Goal: Task Accomplishment & Management: Complete application form

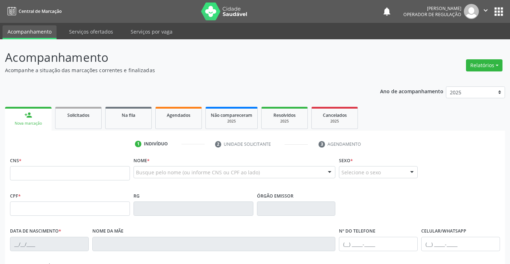
click at [27, 169] on input "text" at bounding box center [70, 173] width 120 height 14
click at [26, 170] on input "7" at bounding box center [70, 173] width 120 height 14
type input "706 7025 5917 3716"
type input "[DATE]"
type input "[PHONE_NUMBER]"
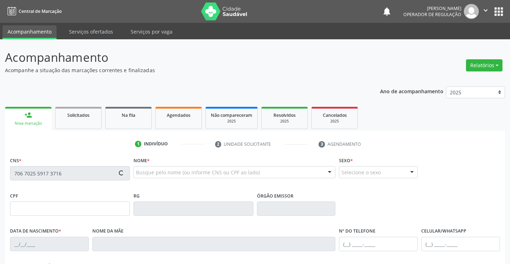
type input "[PHONE_NUMBER]"
type input "118"
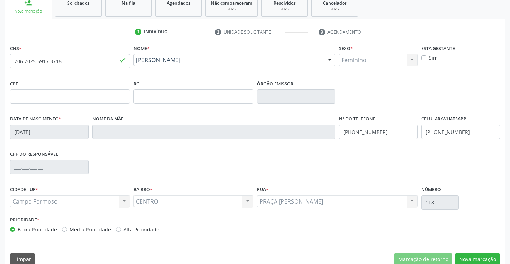
scroll to position [123, 0]
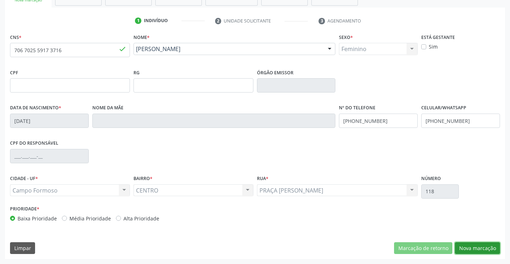
click at [481, 247] on button "Nova marcação" at bounding box center [477, 248] width 45 height 12
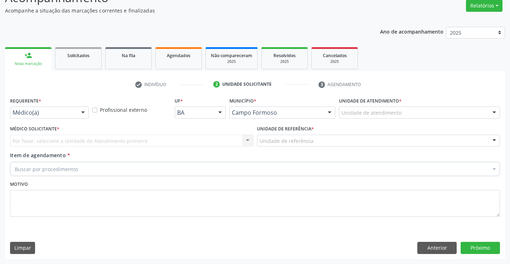
scroll to position [60, 0]
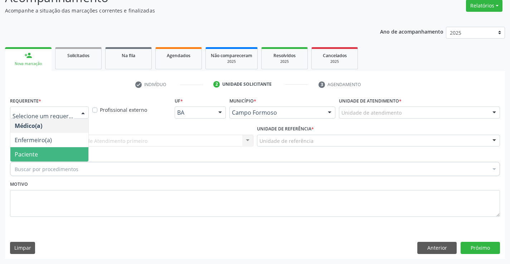
drag, startPoint x: 40, startPoint y: 156, endPoint x: 46, endPoint y: 142, distance: 15.4
click at [41, 156] on span "Paciente" at bounding box center [49, 154] width 78 height 14
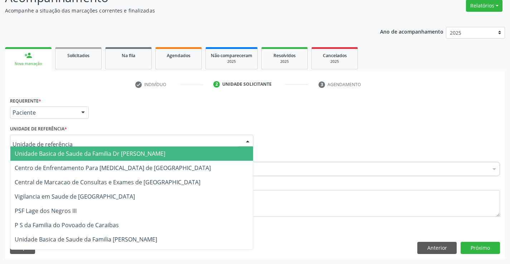
click at [58, 155] on span "Unidade Basica de Saude da Familia Dr [PERSON_NAME]" at bounding box center [90, 154] width 151 height 8
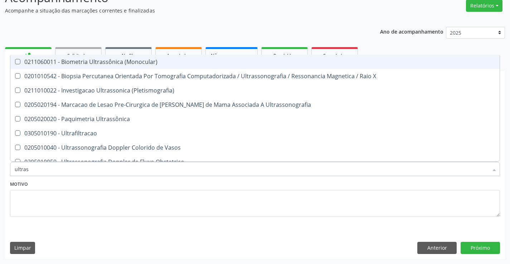
type input "ultrass"
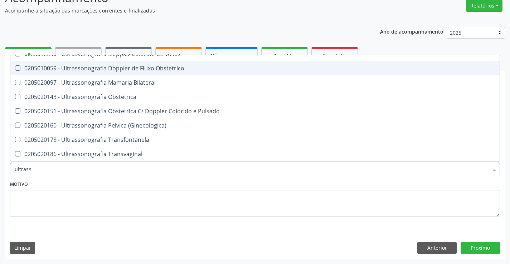
scroll to position [107, 0]
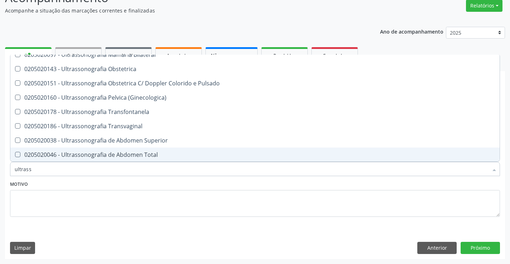
click at [160, 155] on div "0205020046 - Ultrassonografia de Abdomen Total" at bounding box center [255, 155] width 480 height 6
checkbox Total "true"
click at [477, 248] on button "Próximo" at bounding box center [479, 248] width 39 height 12
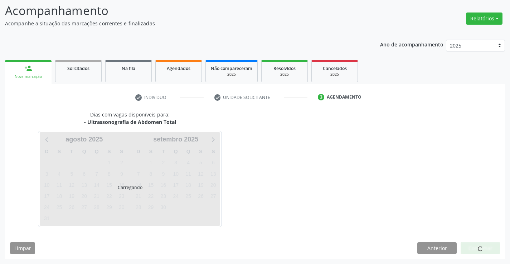
scroll to position [0, 0]
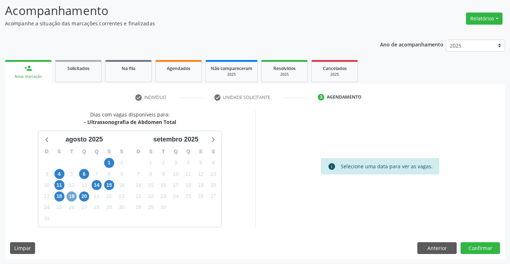
click at [69, 195] on span "19" at bounding box center [72, 197] width 10 height 10
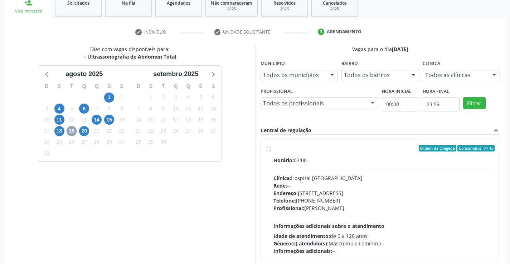
scroll to position [118, 0]
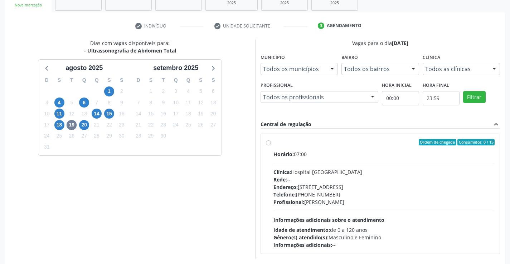
click at [308, 143] on div "Ordem de chegada Consumidos: 0 / 15" at bounding box center [383, 142] width 221 height 6
click at [271, 143] on input "Ordem de chegada Consumidos: 0 / 15 Horário: 07:00 Clínica: Hospital [GEOGRAPHI…" at bounding box center [268, 142] width 5 height 6
radio input "true"
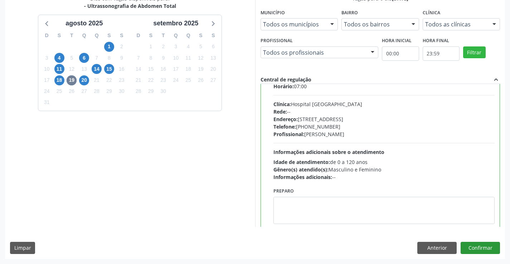
scroll to position [35, 0]
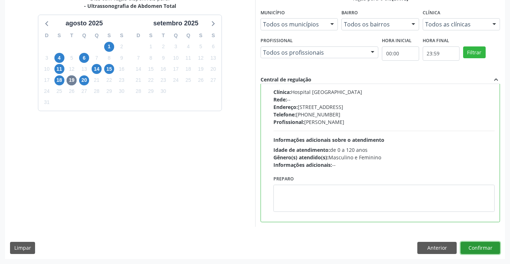
click at [474, 250] on button "Confirmar" at bounding box center [479, 248] width 39 height 12
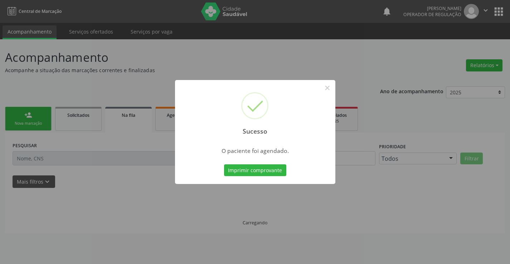
scroll to position [0, 0]
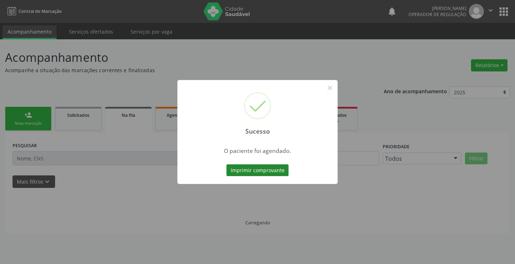
click at [256, 170] on button "Imprimir comprovante" at bounding box center [257, 171] width 62 height 12
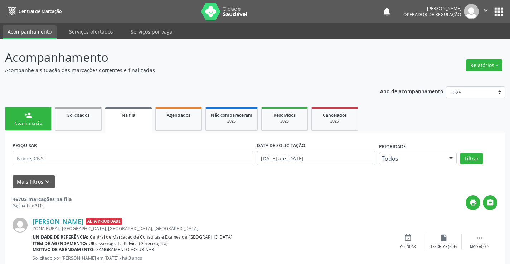
click at [20, 119] on link "person_add Nova marcação" at bounding box center [28, 119] width 46 height 24
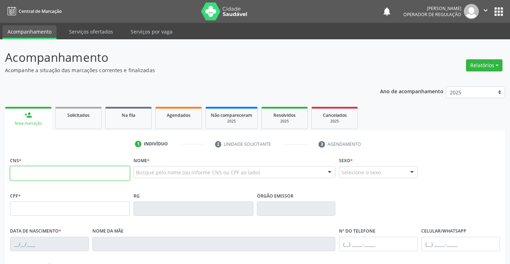
click at [44, 176] on input "text" at bounding box center [70, 173] width 120 height 14
type input "708 6045 6075 4386"
type input "1000472620"
type input "[DATE]"
type input "[PHONE_NUMBER]"
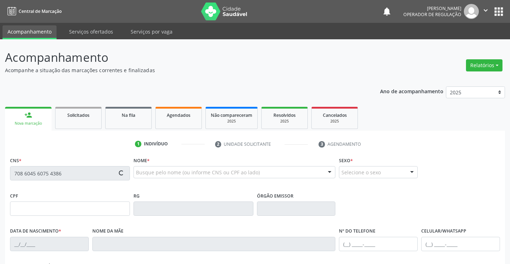
type input "[PHONE_NUMBER]"
type input "016.486.585-39"
type input "S/N"
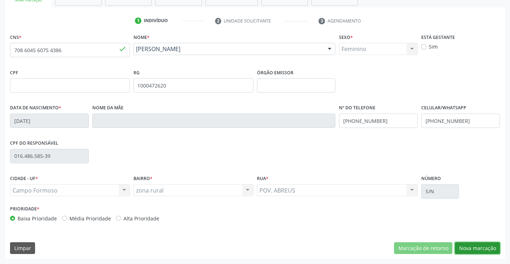
click at [478, 242] on button "Nova marcação" at bounding box center [477, 248] width 45 height 12
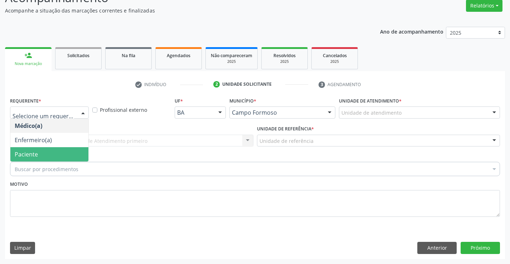
click at [34, 153] on span "Paciente" at bounding box center [26, 155] width 23 height 8
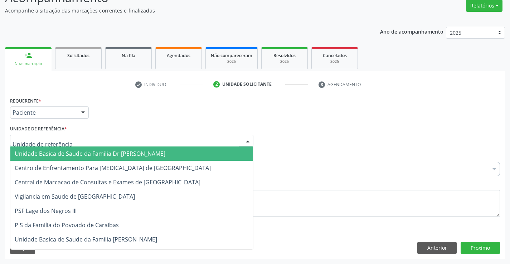
click at [56, 158] on span "Unidade Basica de Saude da Familia Dr [PERSON_NAME]" at bounding box center [131, 154] width 242 height 14
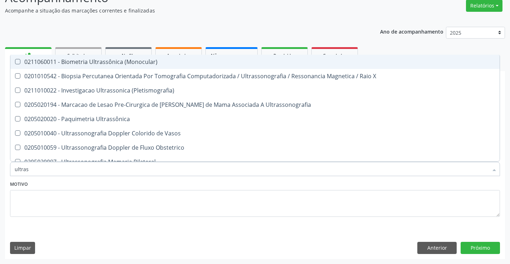
type input "ultrass"
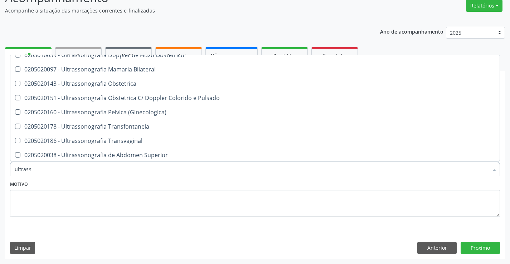
scroll to position [107, 0]
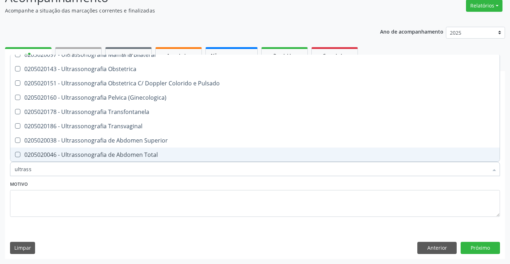
click at [160, 156] on div "0205020046 - Ultrassonografia de Abdomen Total" at bounding box center [255, 155] width 480 height 6
checkbox Total "true"
click at [475, 247] on button "Próximo" at bounding box center [479, 248] width 39 height 12
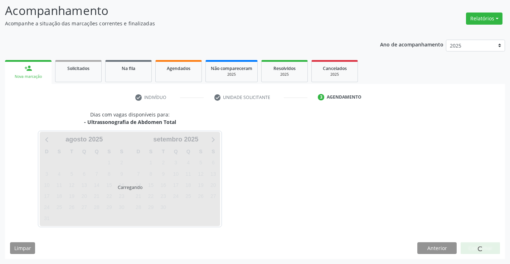
scroll to position [0, 0]
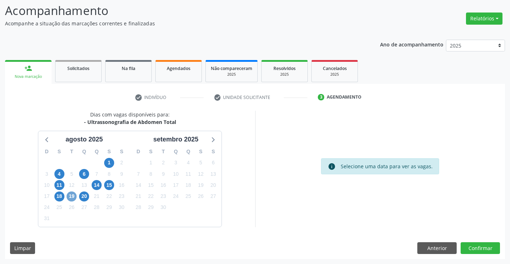
click at [73, 196] on span "19" at bounding box center [72, 197] width 10 height 10
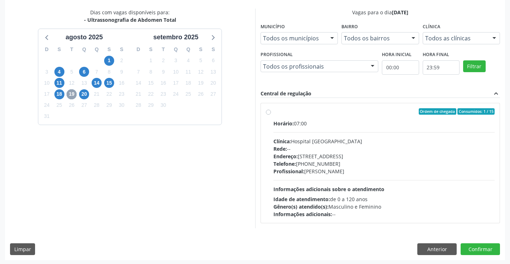
scroll to position [150, 0]
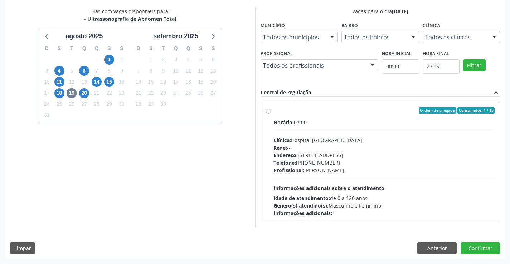
click at [352, 115] on label "Ordem de chegada Consumidos: 1 / 15 Horário: 07:00 Clínica: Hospital [GEOGRAPHI…" at bounding box center [383, 162] width 221 height 110
click at [271, 114] on input "Ordem de chegada Consumidos: 1 / 15 Horário: 07:00 Clínica: Hospital [GEOGRAPHI…" at bounding box center [268, 110] width 5 height 6
radio input "true"
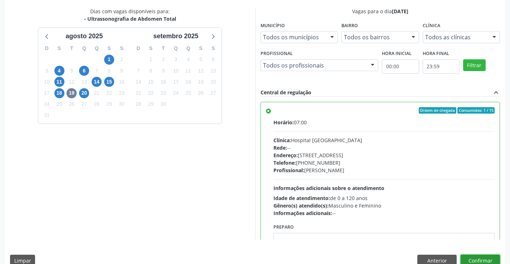
click at [481, 259] on button "Confirmar" at bounding box center [479, 261] width 39 height 12
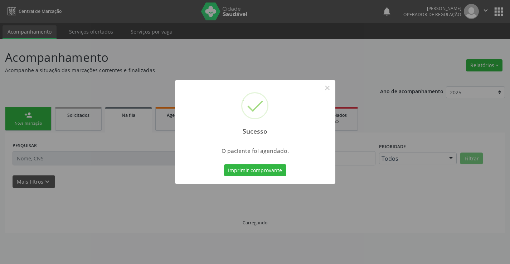
scroll to position [0, 0]
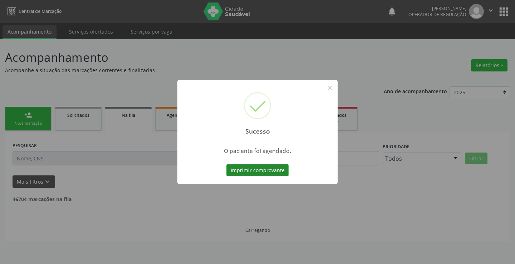
click at [261, 173] on button "Imprimir comprovante" at bounding box center [257, 171] width 62 height 12
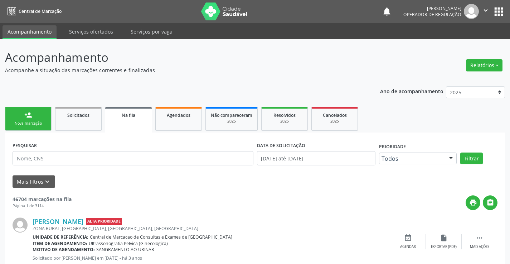
click at [29, 117] on div "person_add" at bounding box center [28, 115] width 8 height 8
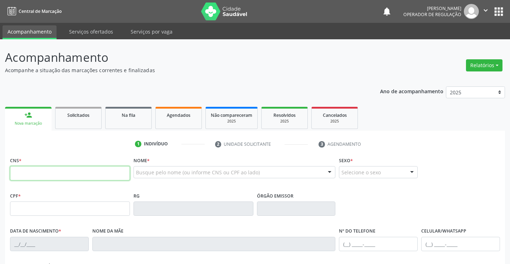
click at [49, 174] on input "text" at bounding box center [70, 173] width 120 height 14
type input "706 7005 1192 0013"
type input "[DATE]"
type input "S/N"
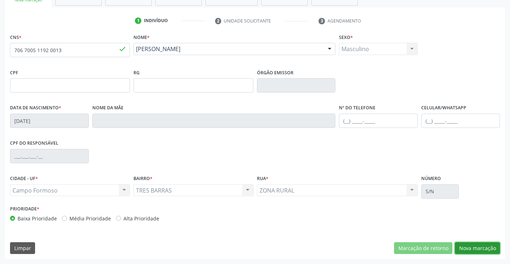
click at [479, 247] on button "Nova marcação" at bounding box center [477, 248] width 45 height 12
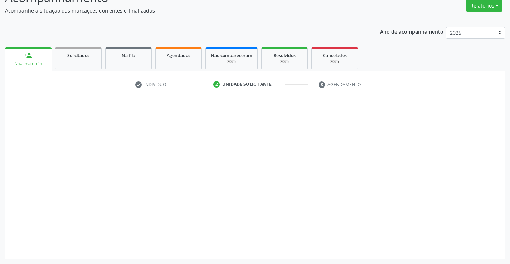
scroll to position [60, 0]
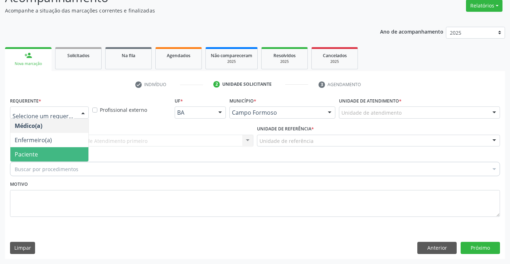
click at [44, 155] on span "Paciente" at bounding box center [49, 154] width 78 height 14
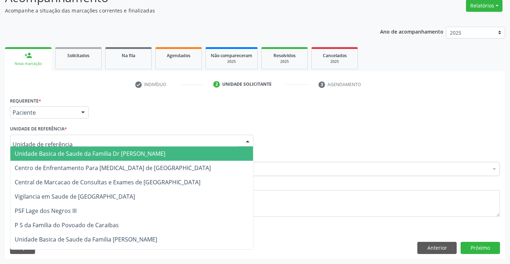
click at [75, 152] on span "Unidade Basica de Saude da Familia Dr [PERSON_NAME]" at bounding box center [90, 154] width 151 height 8
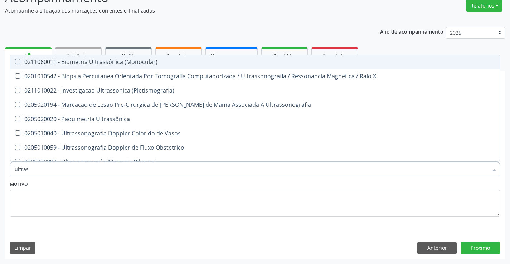
type input "ultrass"
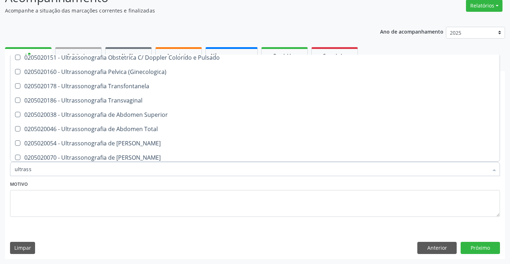
scroll to position [143, 0]
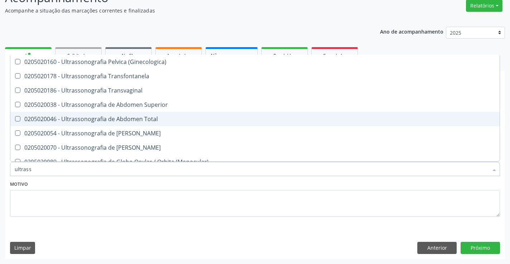
click at [155, 112] on span "0205020046 - Ultrassonografia de Abdomen Total" at bounding box center [254, 119] width 489 height 14
checkbox Total "true"
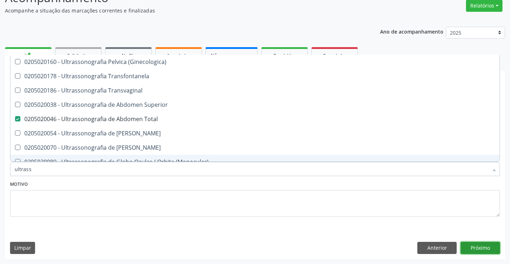
click at [477, 246] on button "Próximo" at bounding box center [479, 248] width 39 height 12
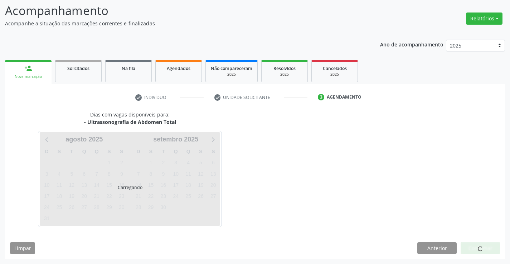
scroll to position [47, 0]
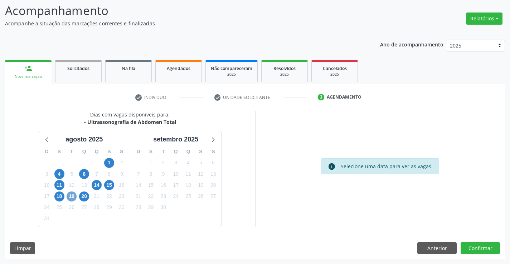
click at [71, 196] on span "19" at bounding box center [72, 197] width 10 height 10
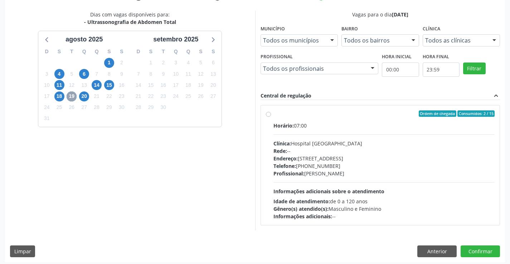
scroll to position [150, 0]
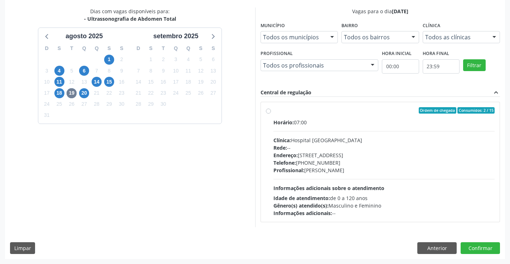
click at [325, 110] on div "Ordem de chegada Consumidos: 2 / 15" at bounding box center [383, 110] width 221 height 6
click at [271, 110] on input "Ordem de chegada Consumidos: 2 / 15 Horário: 07:00 Clínica: Hospital [GEOGRAPHI…" at bounding box center [268, 110] width 5 height 6
radio input "true"
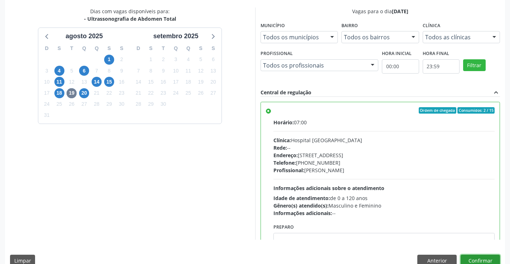
click at [476, 259] on button "Confirmar" at bounding box center [479, 261] width 39 height 12
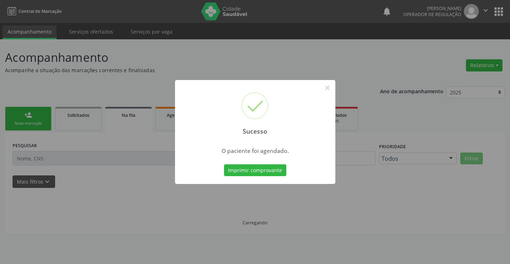
scroll to position [0, 0]
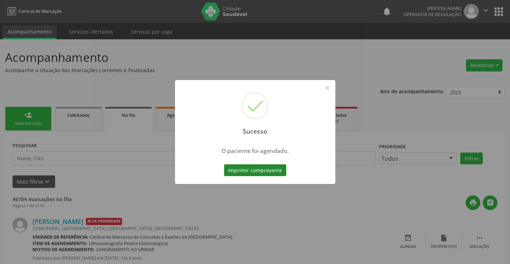
click at [254, 168] on button "Imprimir comprovante" at bounding box center [255, 171] width 62 height 12
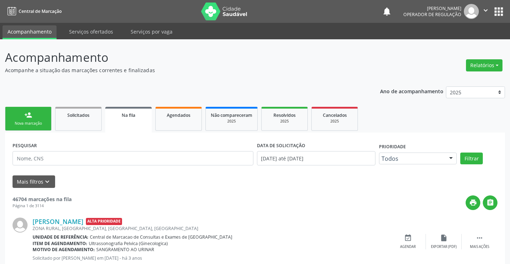
click at [33, 119] on link "person_add Nova marcação" at bounding box center [28, 119] width 46 height 24
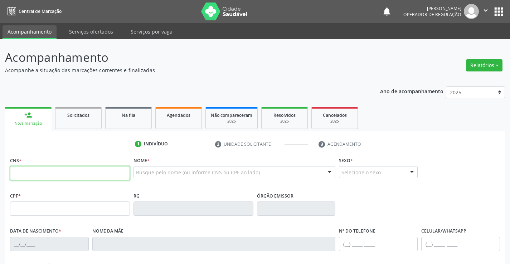
click at [53, 172] on input "text" at bounding box center [70, 173] width 120 height 14
type input "708 6095 2977 2488"
type input "0435606522"
type input "[DATE]"
type input "[PHONE_NUMBER]"
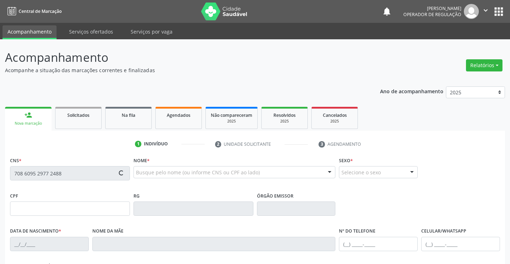
type input "[PHONE_NUMBER]"
type input "616.976.215-20"
type input "SN"
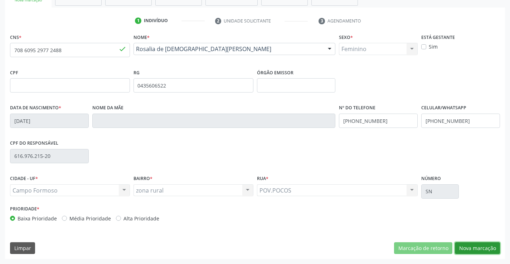
click at [474, 247] on button "Nova marcação" at bounding box center [477, 248] width 45 height 12
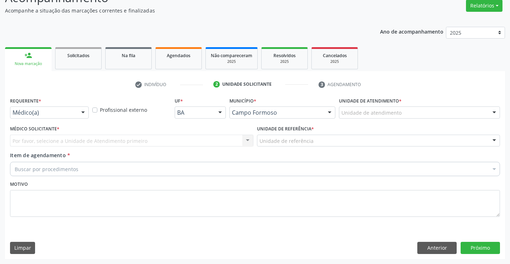
scroll to position [60, 0]
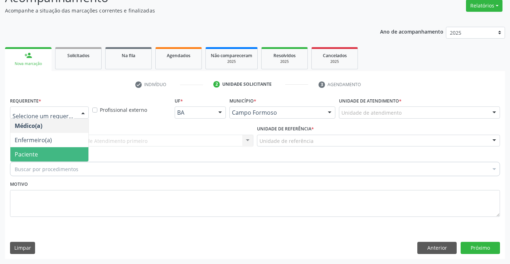
click at [39, 158] on span "Paciente" at bounding box center [49, 154] width 78 height 14
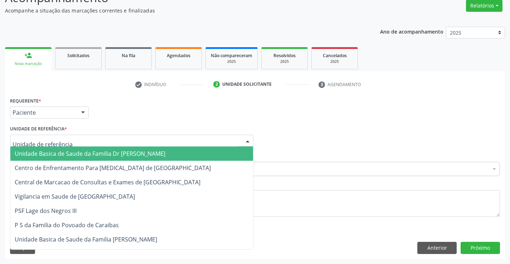
click at [65, 152] on span "Unidade Basica de Saude da Familia Dr [PERSON_NAME]" at bounding box center [90, 154] width 151 height 8
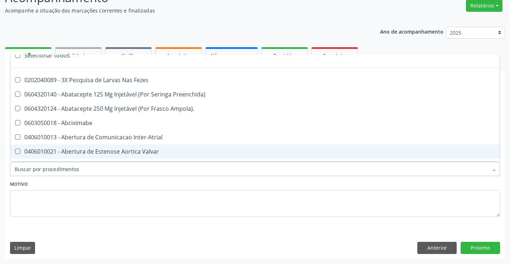
scroll to position [0, 0]
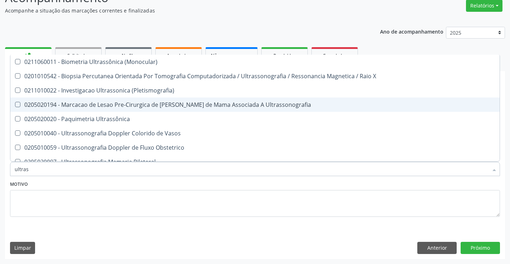
type input "ultrass"
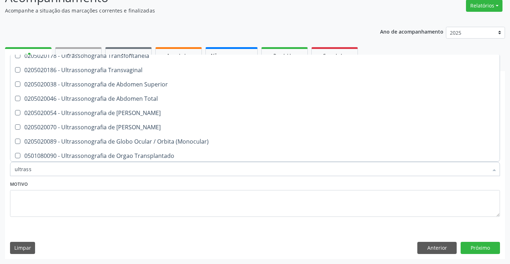
scroll to position [179, 0]
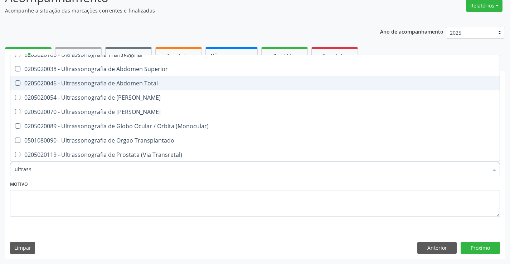
click at [160, 84] on div "0205020046 - Ultrassonografia de Abdomen Total" at bounding box center [255, 83] width 480 height 6
checkbox Total "true"
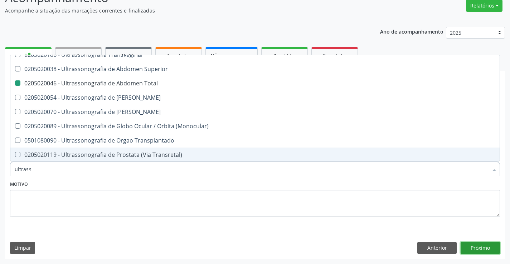
click at [479, 248] on button "Próximo" at bounding box center [479, 248] width 39 height 12
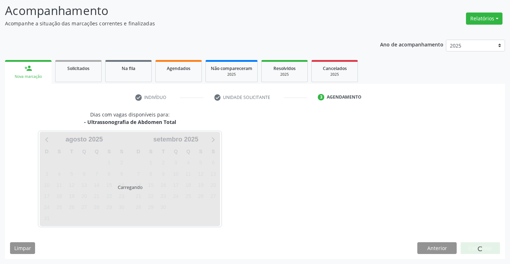
scroll to position [0, 0]
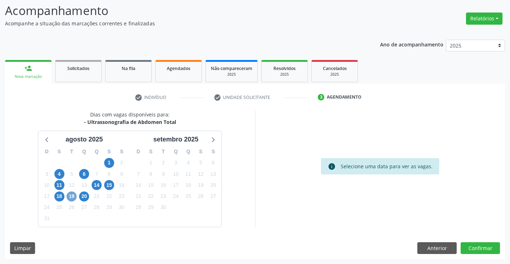
click at [73, 196] on span "19" at bounding box center [72, 197] width 10 height 10
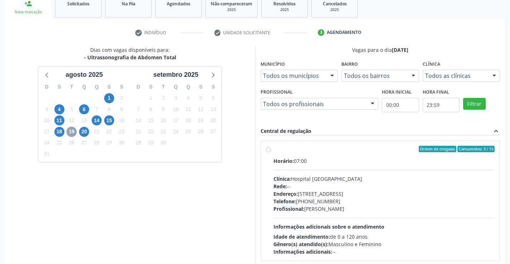
scroll to position [150, 0]
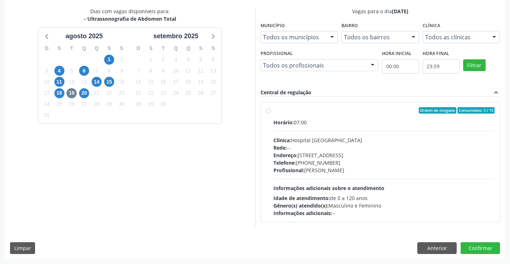
click at [317, 115] on label "Ordem de chegada Consumidos: 3 / 15 Horário: 07:00 Clínica: Hospital [GEOGRAPHI…" at bounding box center [383, 162] width 221 height 110
click at [271, 114] on input "Ordem de chegada Consumidos: 3 / 15 Horário: 07:00 Clínica: Hospital [GEOGRAPHI…" at bounding box center [268, 110] width 5 height 6
radio input "true"
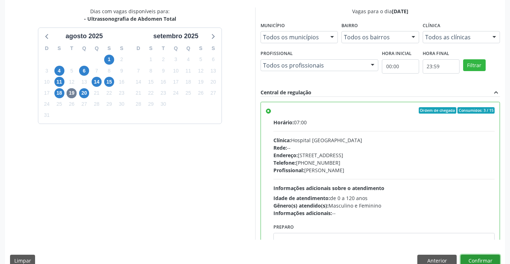
click at [477, 259] on button "Confirmar" at bounding box center [479, 261] width 39 height 12
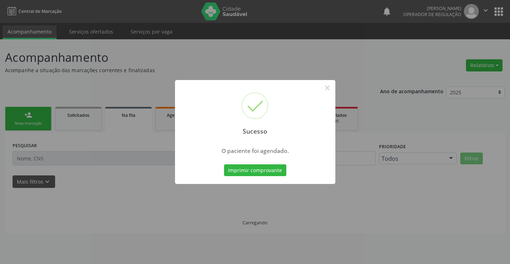
scroll to position [0, 0]
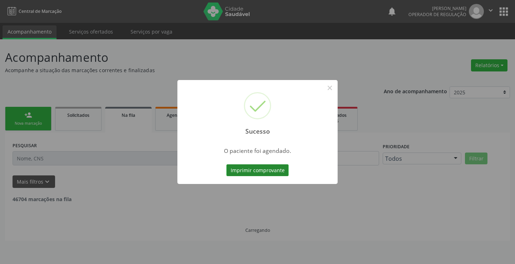
click at [263, 167] on button "Imprimir comprovante" at bounding box center [257, 171] width 62 height 12
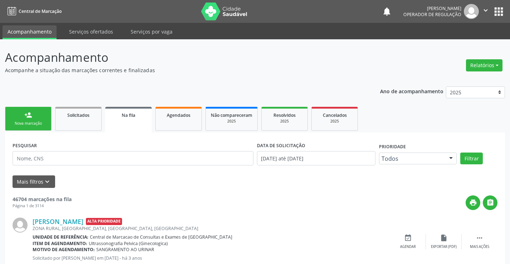
click at [22, 114] on link "person_add Nova marcação" at bounding box center [28, 119] width 46 height 24
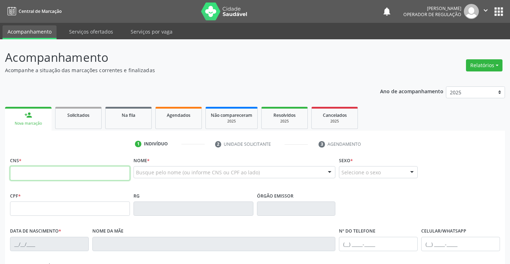
click at [24, 178] on input "text" at bounding box center [70, 173] width 120 height 14
click at [24, 173] on input "text" at bounding box center [70, 173] width 120 height 14
type input "704 7060 4562 3240"
type input "0527143901"
type input "[DATE]"
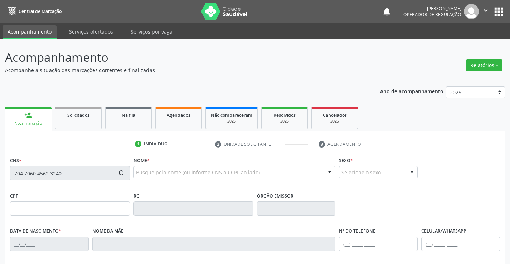
type input "[PHONE_NUMBER]"
type input "503.954.325-53"
type input "S/N"
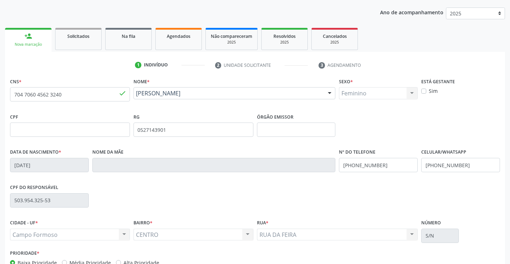
scroll to position [123, 0]
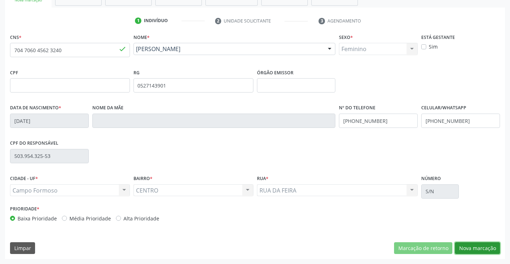
click at [482, 247] on button "Nova marcação" at bounding box center [477, 248] width 45 height 12
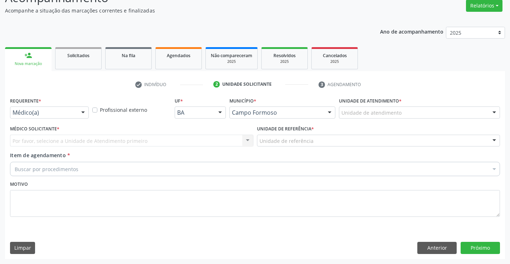
scroll to position [60, 0]
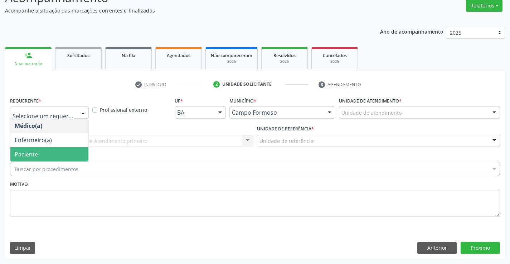
click at [43, 155] on span "Paciente" at bounding box center [49, 154] width 78 height 14
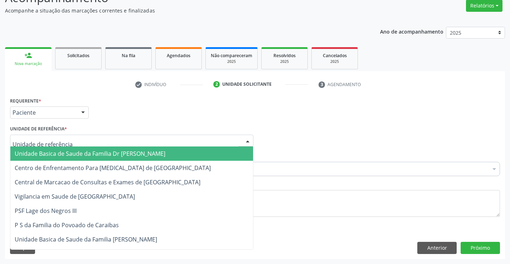
click at [75, 154] on span "Unidade Basica de Saude da Familia Dr [PERSON_NAME]" at bounding box center [90, 154] width 151 height 8
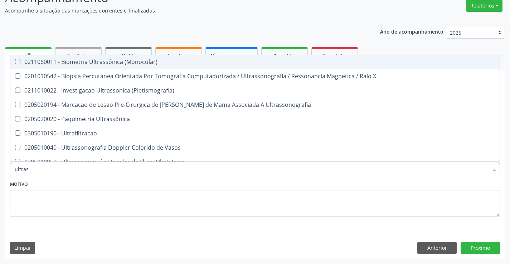
type input "ultrass"
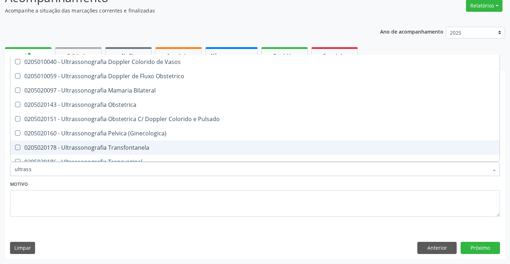
scroll to position [143, 0]
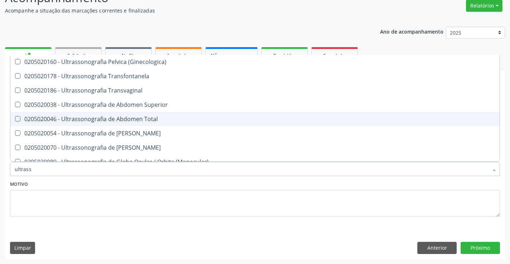
click at [162, 117] on div "0205020046 - Ultrassonografia de Abdomen Total" at bounding box center [255, 119] width 480 height 6
checkbox Total "true"
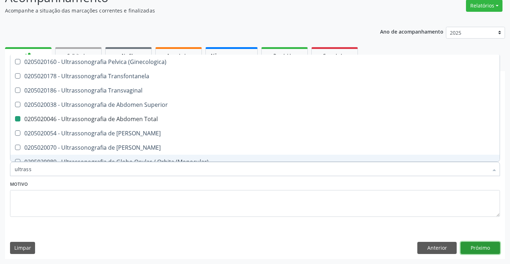
click at [481, 245] on button "Próximo" at bounding box center [479, 248] width 39 height 12
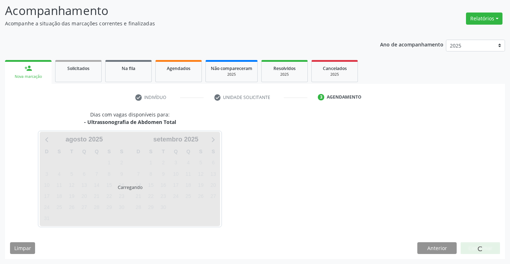
scroll to position [0, 0]
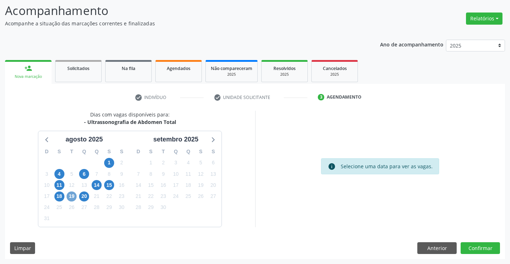
click at [72, 195] on span "19" at bounding box center [72, 197] width 10 height 10
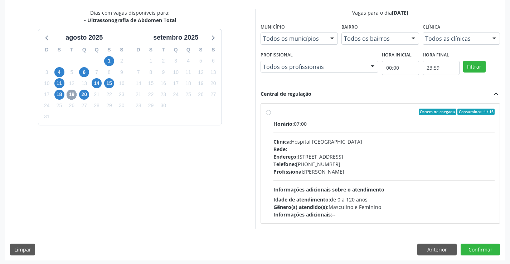
scroll to position [150, 0]
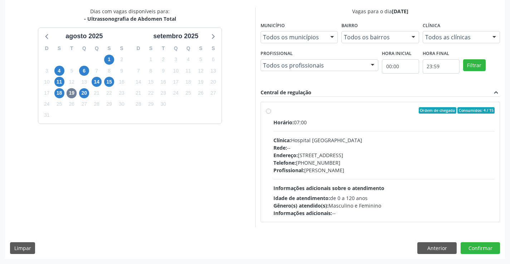
click at [353, 123] on div "Horário: 07:00" at bounding box center [383, 123] width 221 height 8
click at [271, 114] on input "Ordem de chegada Consumidos: 4 / 15 Horário: 07:00 Clínica: Hospital [GEOGRAPHI…" at bounding box center [268, 110] width 5 height 6
radio input "true"
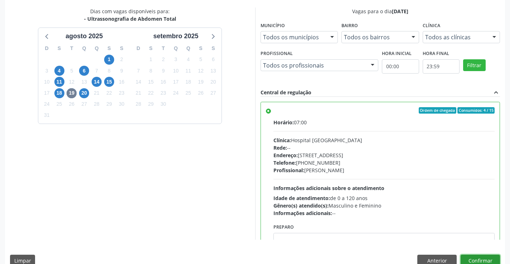
click at [480, 260] on button "Confirmar" at bounding box center [479, 261] width 39 height 12
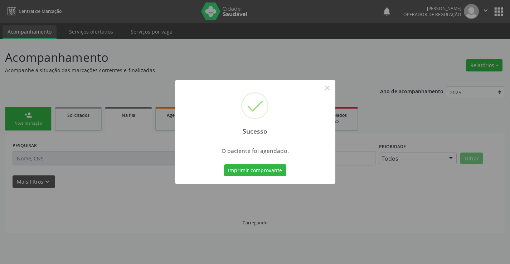
scroll to position [0, 0]
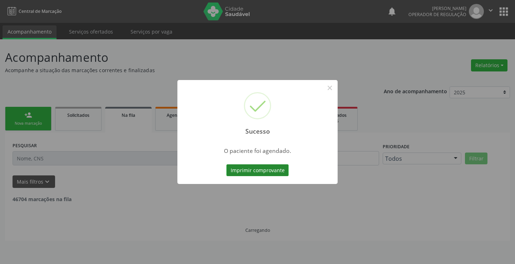
click at [257, 170] on button "Imprimir comprovante" at bounding box center [257, 171] width 62 height 12
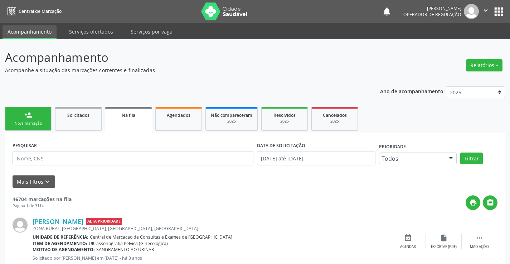
click at [36, 116] on link "person_add Nova marcação" at bounding box center [28, 119] width 46 height 24
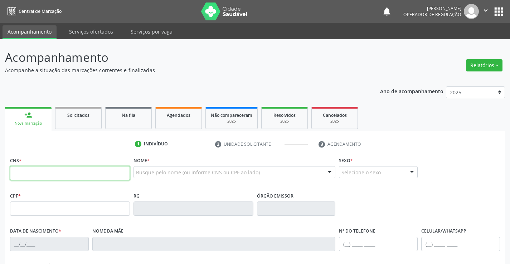
click at [33, 175] on input "text" at bounding box center [70, 173] width 120 height 14
type input "702 4000 4486 2625"
type input "0635410761"
type input "[DATE]"
type input "[PHONE_NUMBER]"
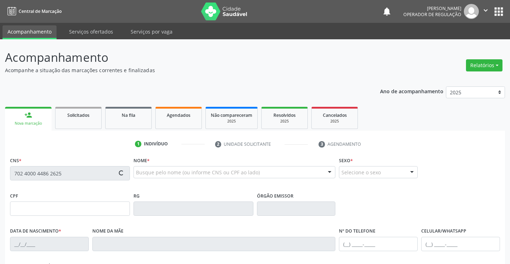
type input "[PHONE_NUMBER]"
type input "999.998.545-91"
type input "sn"
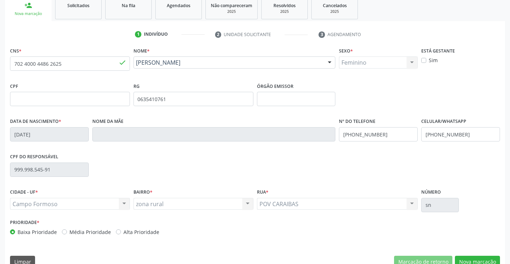
scroll to position [123, 0]
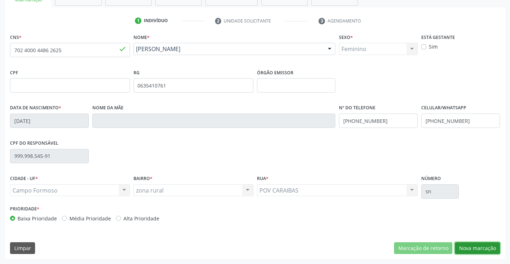
click at [479, 248] on button "Nova marcação" at bounding box center [477, 248] width 45 height 12
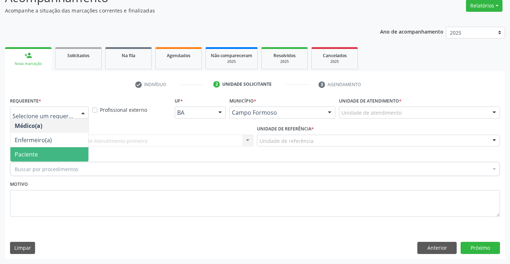
click at [42, 150] on span "Paciente" at bounding box center [49, 154] width 78 height 14
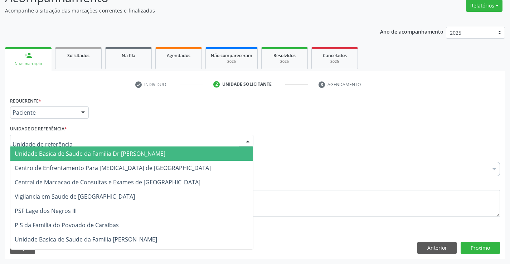
click at [56, 153] on span "Unidade Basica de Saude da Familia Dr [PERSON_NAME]" at bounding box center [90, 154] width 151 height 8
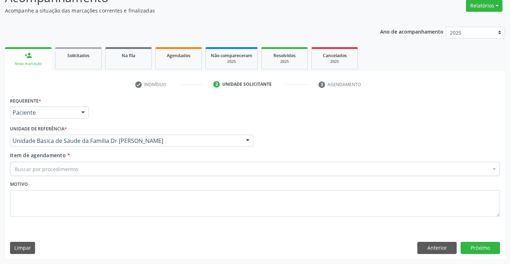
click at [56, 173] on div "Buscar por procedimentos" at bounding box center [255, 169] width 490 height 14
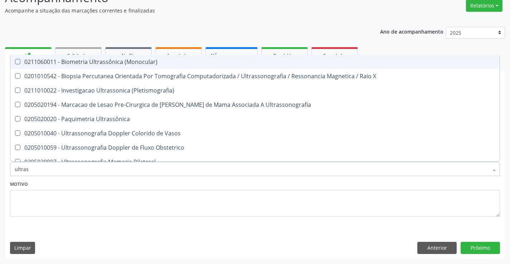
type input "ultrass"
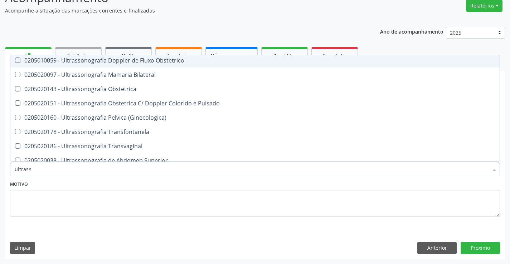
scroll to position [179, 0]
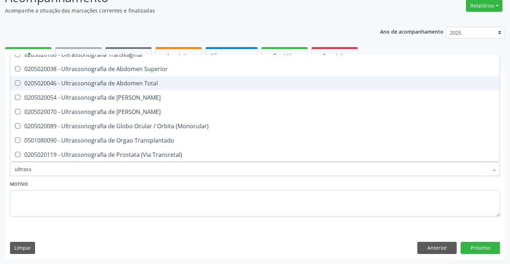
click at [147, 82] on div "0205020046 - Ultrassonografia de Abdomen Total" at bounding box center [255, 83] width 480 height 6
checkbox Total "true"
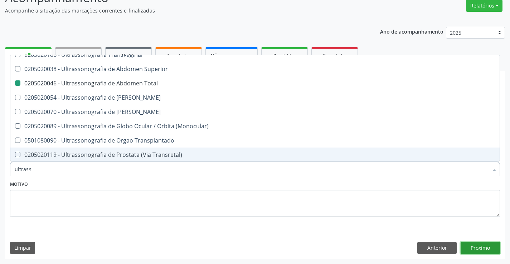
click at [483, 245] on button "Próximo" at bounding box center [479, 248] width 39 height 12
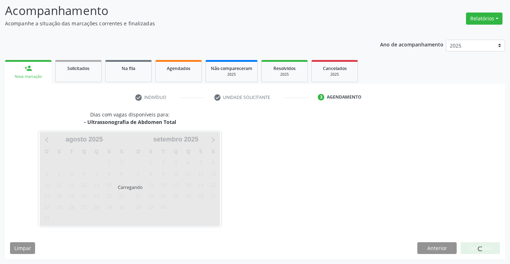
scroll to position [0, 0]
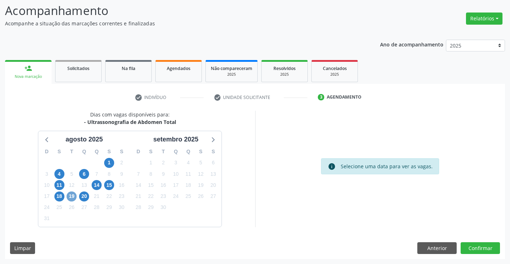
click at [72, 196] on span "19" at bounding box center [72, 197] width 10 height 10
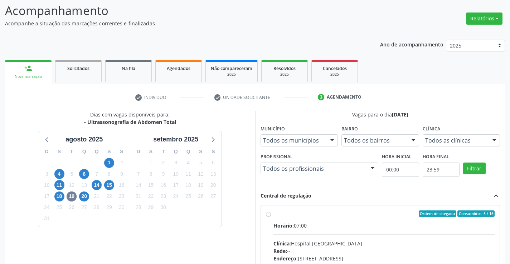
click at [353, 219] on label "Ordem de chegada Consumidos: 5 / 15 Horário: 07:00 Clínica: Hospital Sao Franci…" at bounding box center [383, 266] width 221 height 110
click at [271, 217] on input "Ordem de chegada Consumidos: 5 / 15 Horário: 07:00 Clínica: Hospital Sao Franci…" at bounding box center [268, 214] width 5 height 6
radio input "true"
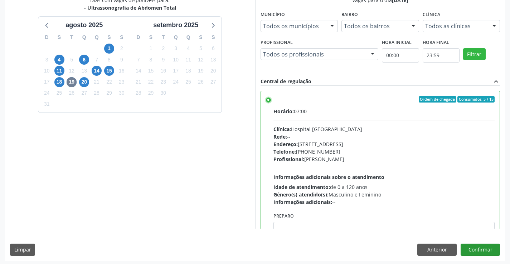
scroll to position [163, 0]
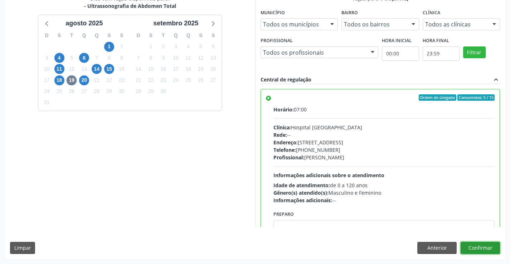
click at [480, 246] on button "Confirmar" at bounding box center [479, 248] width 39 height 12
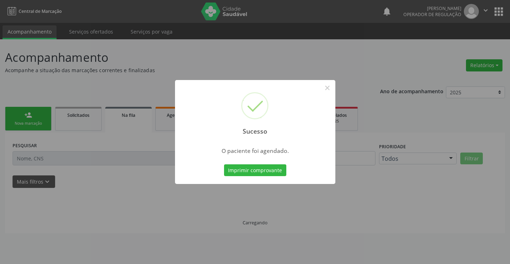
scroll to position [0, 0]
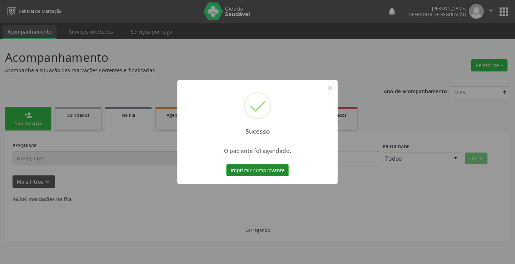
click at [254, 168] on button "Imprimir comprovante" at bounding box center [257, 171] width 62 height 12
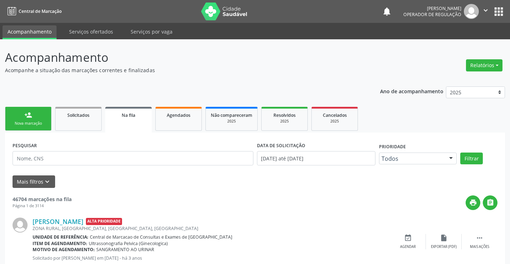
click at [36, 119] on link "person_add Nova marcação" at bounding box center [28, 119] width 46 height 24
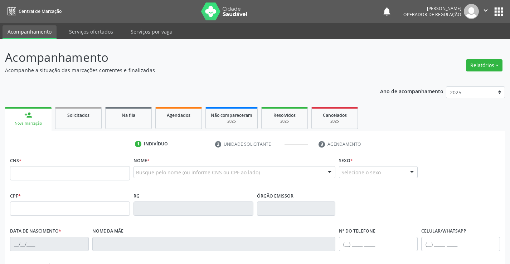
click at [487, 9] on icon "" at bounding box center [485, 10] width 8 height 8
click at [469, 42] on link "Sair" at bounding box center [466, 44] width 49 height 10
